Goal: Task Accomplishment & Management: Manage account settings

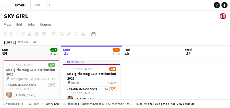
click at [4, 5] on app-icon "Menu" at bounding box center [5, 5] width 4 height 4
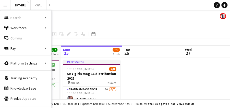
click at [5, 5] on app-icon "Menu" at bounding box center [5, 5] width 4 height 4
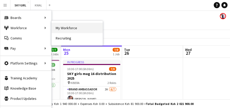
click at [56, 28] on link "My Workforce" at bounding box center [77, 28] width 51 height 10
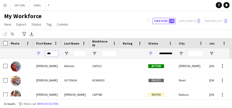
click at [54, 53] on input "***" at bounding box center [51, 53] width 13 height 6
type input "*"
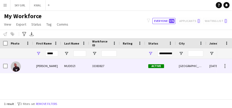
click at [70, 67] on div "MUDEIZI" at bounding box center [75, 66] width 28 height 14
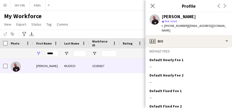
scroll to position [256, 0]
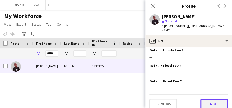
click at [204, 98] on button "Next" at bounding box center [215, 103] width 28 height 10
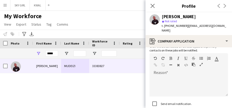
scroll to position [75, 0]
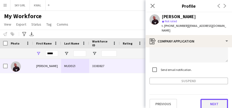
click at [207, 98] on button "Next" at bounding box center [215, 103] width 28 height 10
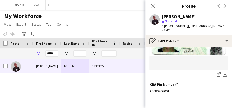
scroll to position [210, 0]
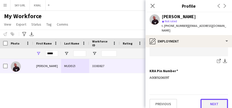
click at [203, 98] on button "Next" at bounding box center [215, 103] width 28 height 10
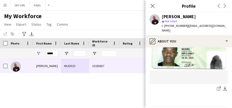
scroll to position [155, 0]
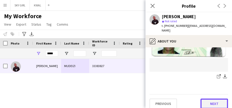
click at [205, 99] on button "Next" at bounding box center [215, 103] width 28 height 10
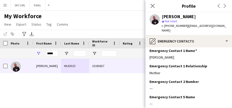
scroll to position [60, 0]
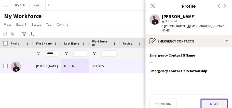
click at [204, 98] on button "Next" at bounding box center [215, 103] width 28 height 10
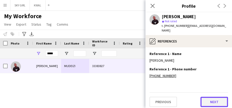
click at [206, 97] on button "Next" at bounding box center [215, 101] width 28 height 10
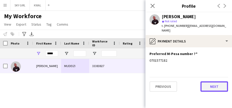
click at [209, 81] on button "Next" at bounding box center [215, 86] width 28 height 10
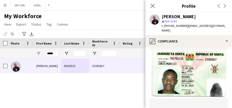
scroll to position [273, 0]
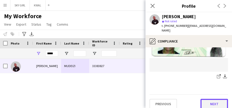
click at [203, 98] on button "Next" at bounding box center [215, 103] width 28 height 10
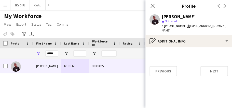
scroll to position [0, 0]
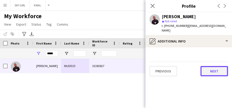
click at [206, 67] on button "Next" at bounding box center [215, 71] width 28 height 10
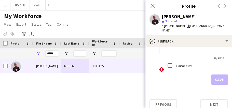
scroll to position [57, 0]
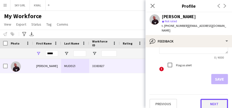
click at [205, 98] on button "Next" at bounding box center [215, 103] width 28 height 10
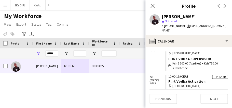
scroll to position [508, 0]
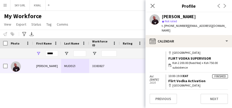
click at [226, 51] on div "calendar-full Select date [DATE] Finished 16:00-23:00 EAT APEROL ACTIVATION map…" at bounding box center [189, 70] width 79 height 38
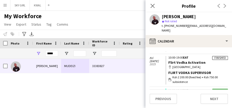
scroll to position [525, 0]
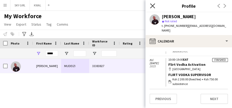
click at [152, 5] on icon "Close pop-in" at bounding box center [152, 5] width 5 height 5
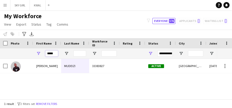
click at [55, 55] on input "*****" at bounding box center [51, 53] width 13 height 6
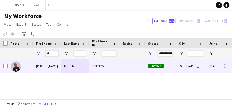
type input "*"
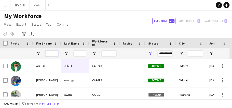
click at [50, 53] on input "First Name Filter Input" at bounding box center [51, 53] width 13 height 6
type input "*"
click at [49, 52] on input "First Name Filter Input" at bounding box center [51, 53] width 13 height 6
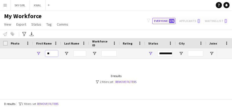
type input "*"
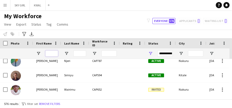
scroll to position [8155, 0]
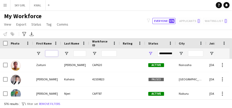
click at [48, 52] on input "First Name Filter Input" at bounding box center [51, 53] width 13 height 6
click at [64, 33] on div "Notify workforce Add to tag Select at least one crew to tag him or her. Advance…" at bounding box center [116, 34] width 232 height 8
click at [53, 54] on input "First Name Filter Input" at bounding box center [51, 53] width 13 height 6
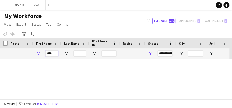
scroll to position [34, 0]
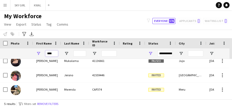
type input "****"
click at [80, 56] on input "Last Name Filter Input" at bounding box center [79, 53] width 13 height 6
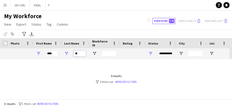
scroll to position [0, 0]
type input "*"
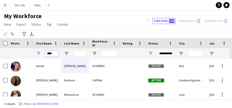
click at [55, 54] on input "****" at bounding box center [51, 53] width 13 height 6
type input "*"
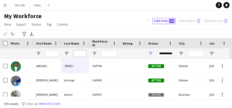
click at [76, 52] on input "Last Name Filter Input" at bounding box center [79, 53] width 13 height 6
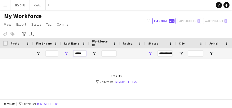
click at [84, 53] on input "*****" at bounding box center [79, 53] width 13 height 6
type input "*"
